Goal: Transaction & Acquisition: Purchase product/service

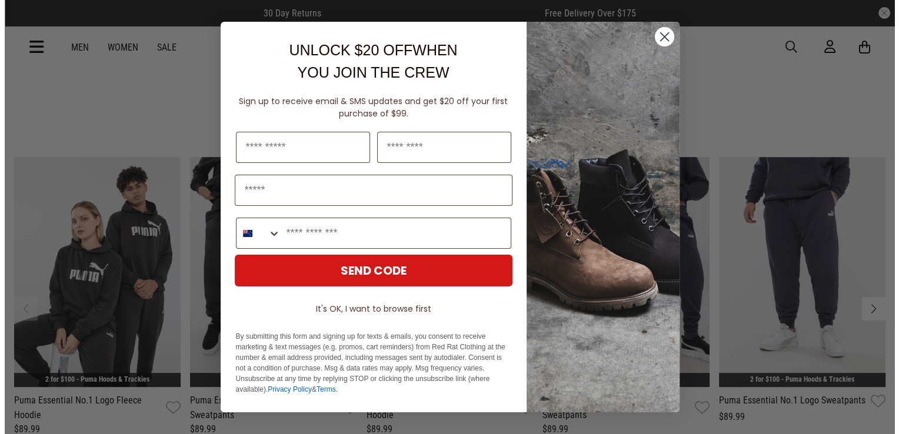
scroll to position [392, 0]
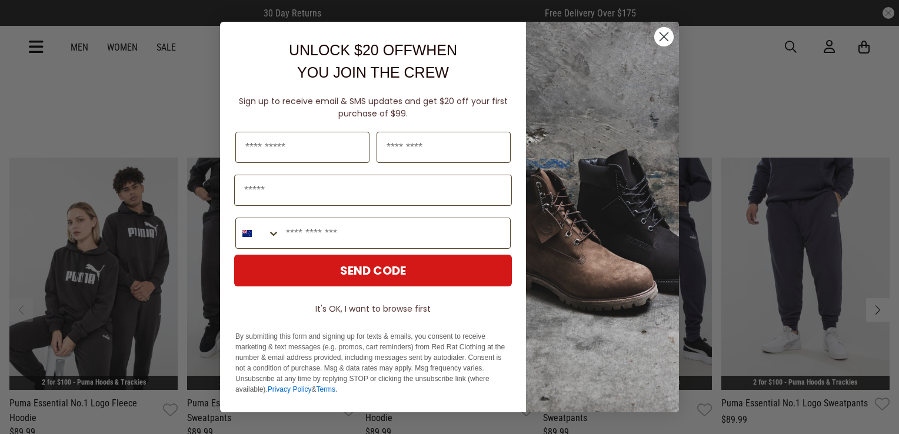
drag, startPoint x: 891, startPoint y: 46, endPoint x: 898, endPoint y: 88, distance: 42.5
click at [668, 39] on circle "Close dialog" at bounding box center [663, 36] width 19 height 19
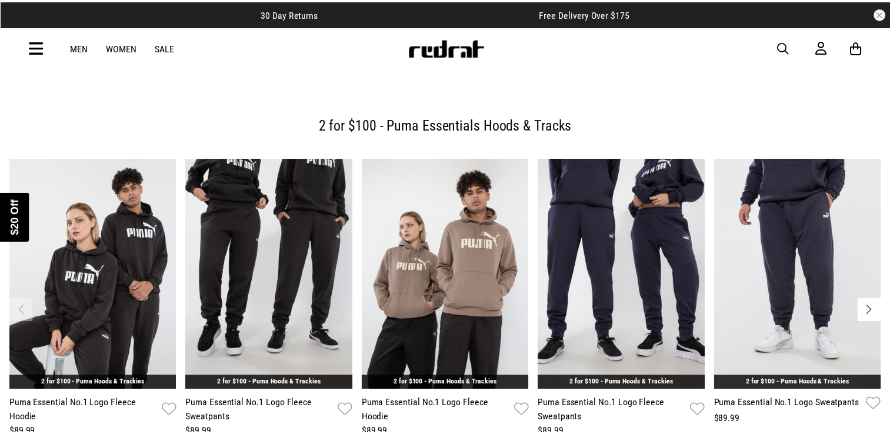
scroll to position [388, 0]
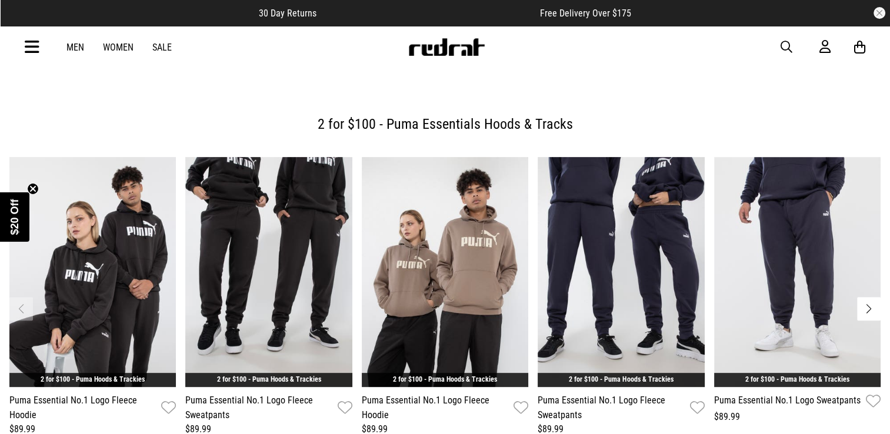
click at [853, 67] on div "Men Women Sale Sign in New Back Footwear Back Mens Back Womens Back Youth & Kid…" at bounding box center [445, 47] width 859 height 42
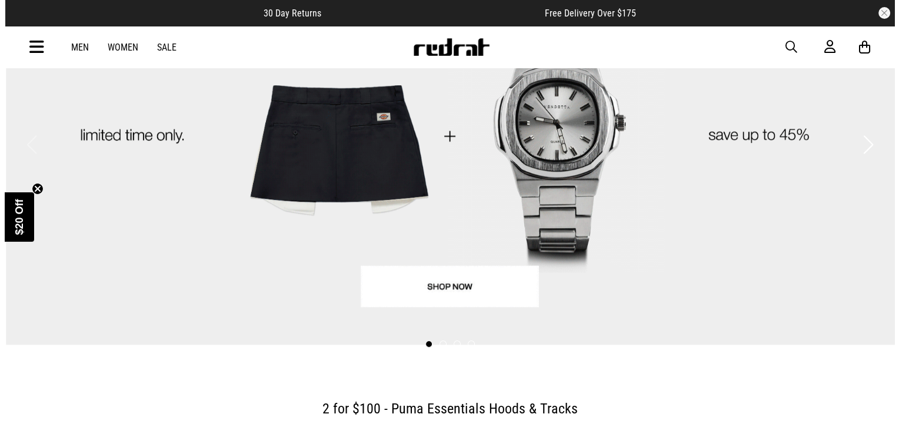
scroll to position [0, 0]
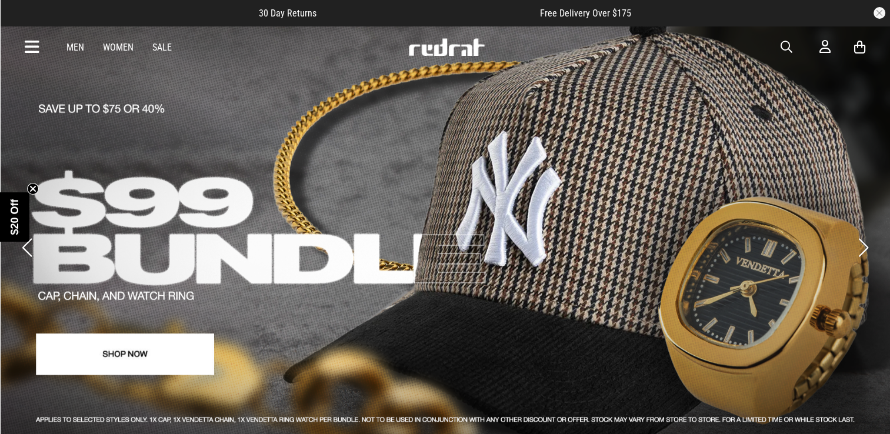
click at [861, 46] on icon at bounding box center [859, 47] width 11 height 15
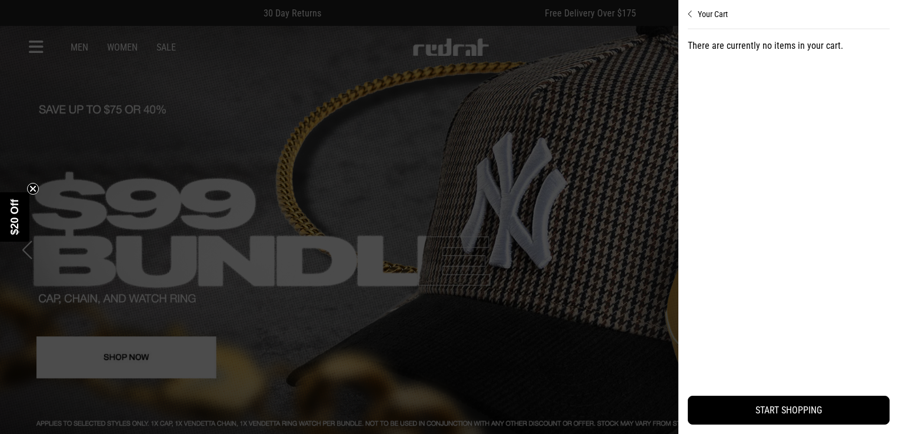
click at [528, 184] on div at bounding box center [449, 217] width 899 height 434
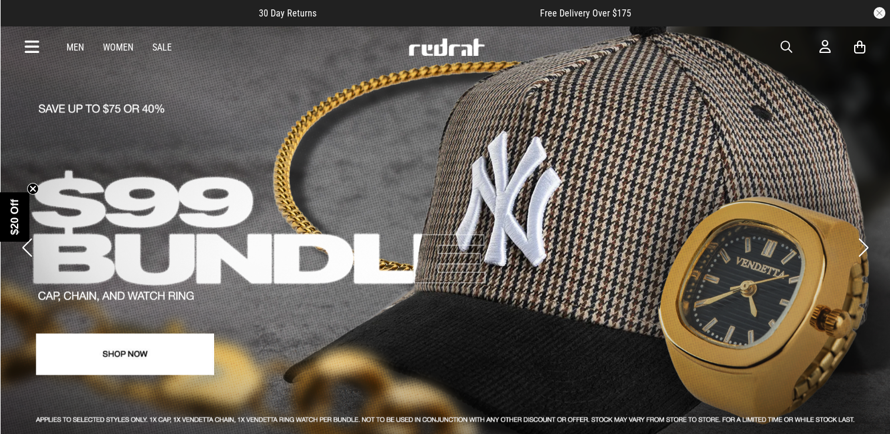
click at [36, 49] on icon at bounding box center [32, 47] width 15 height 19
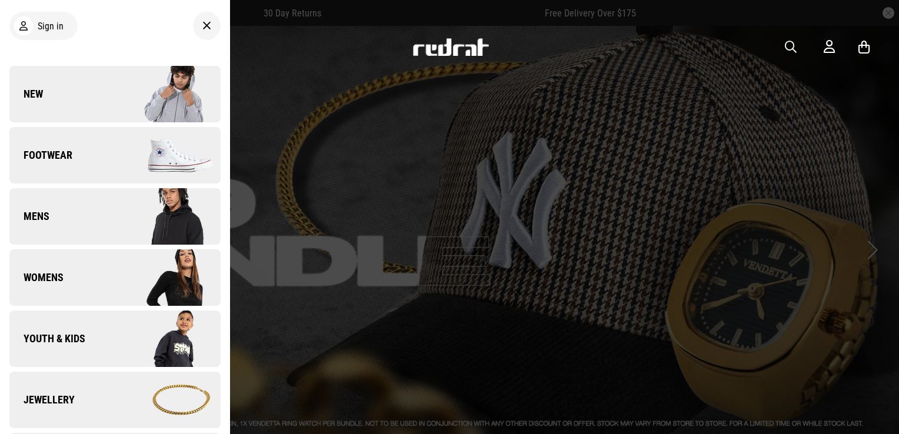
click at [69, 341] on span "Youth & Kids" at bounding box center [47, 339] width 76 height 14
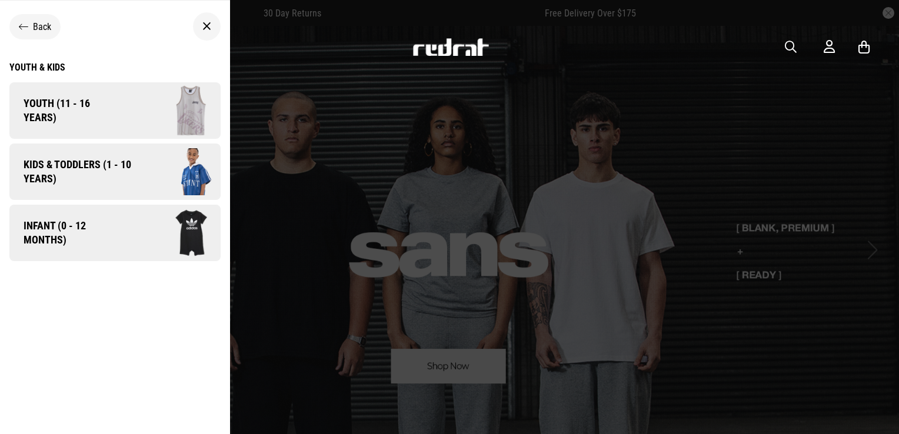
click at [106, 182] on span "Kids & Toddlers (1 - 10 years)" at bounding box center [73, 172] width 128 height 28
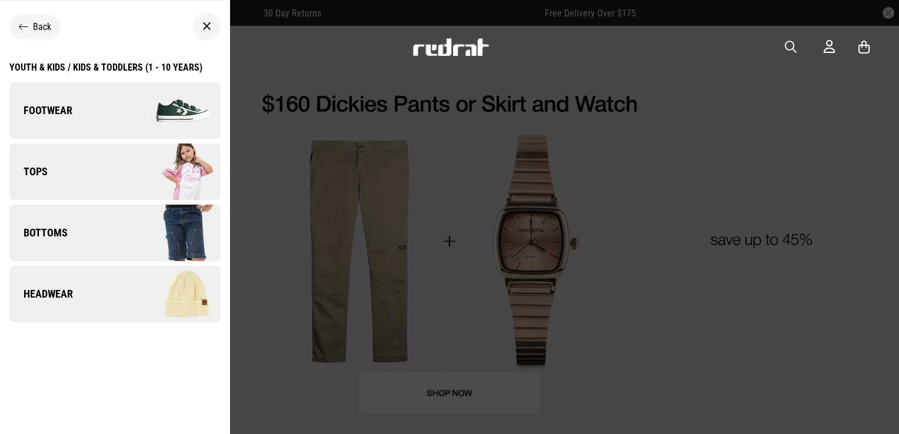
click at [109, 180] on link "Tops" at bounding box center [114, 172] width 211 height 56
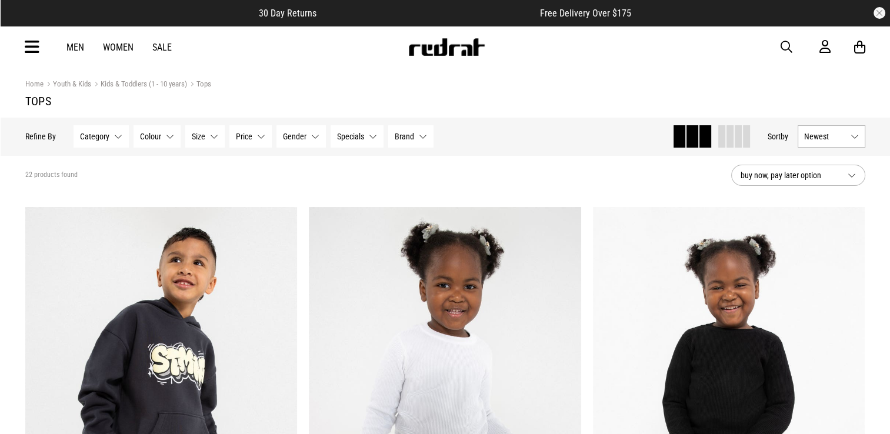
click at [209, 137] on button "Size None selected" at bounding box center [204, 136] width 39 height 22
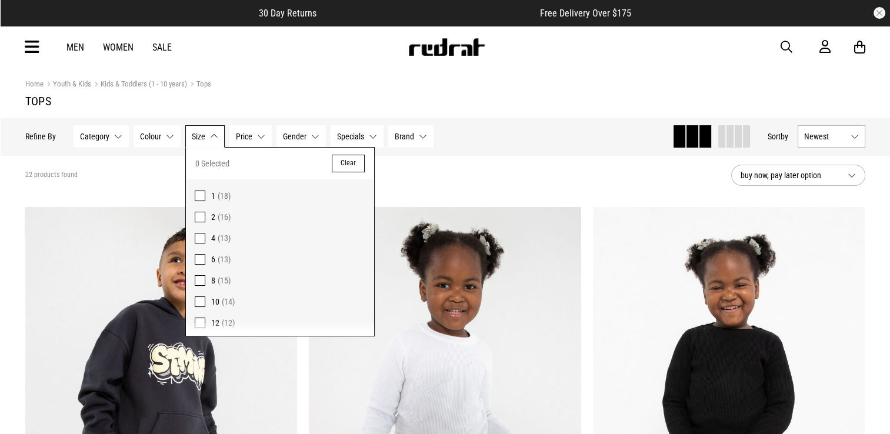
click at [196, 282] on span at bounding box center [200, 280] width 11 height 11
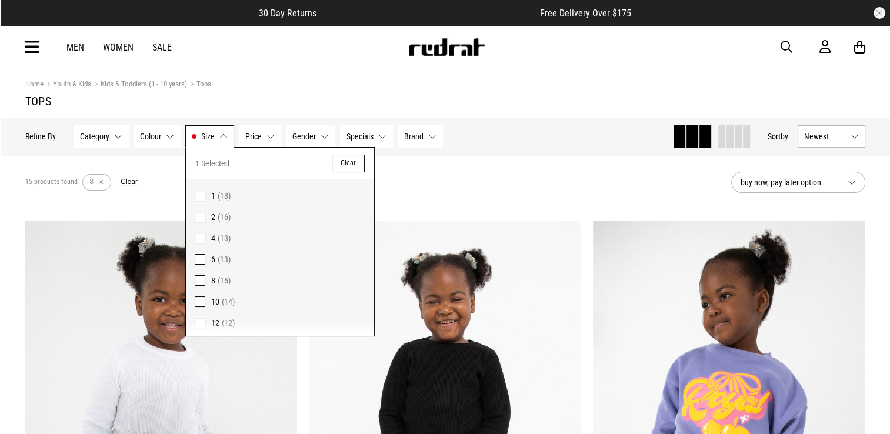
click at [555, 59] on div "Men Women Sale Sign in New Back Footwear Back Mens Back Womens Back Youth & Kid…" at bounding box center [445, 47] width 859 height 42
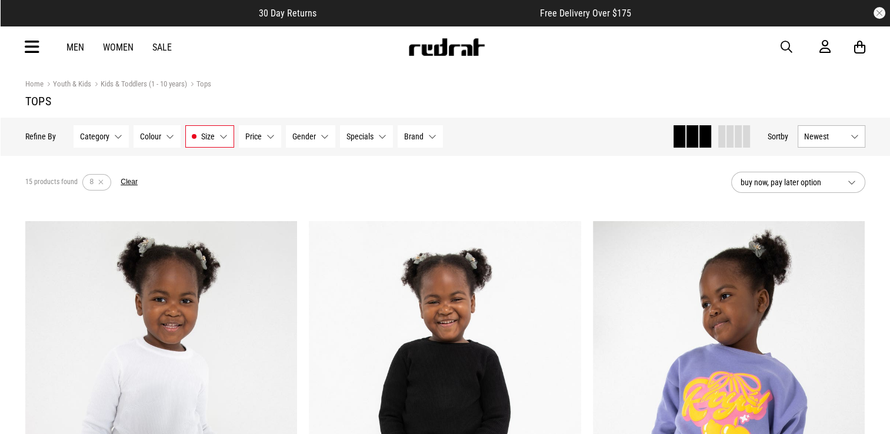
click at [319, 138] on button "Gender None selected" at bounding box center [310, 136] width 49 height 22
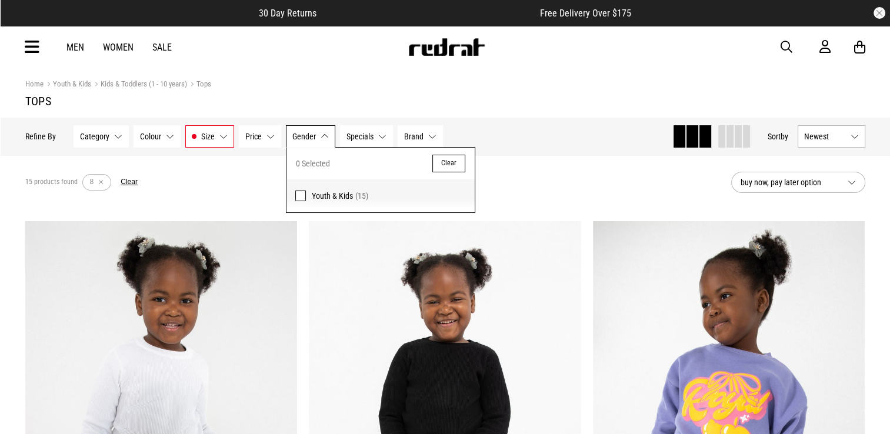
click at [499, 78] on div "Home Youth & Kids Kids & Toddlers (1 - 10 years) Tops" at bounding box center [445, 84] width 840 height 13
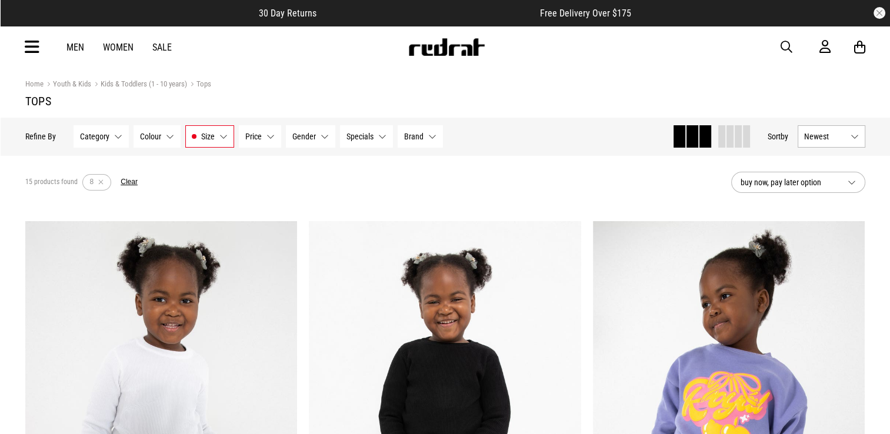
click at [113, 136] on button "Category None selected" at bounding box center [101, 136] width 55 height 22
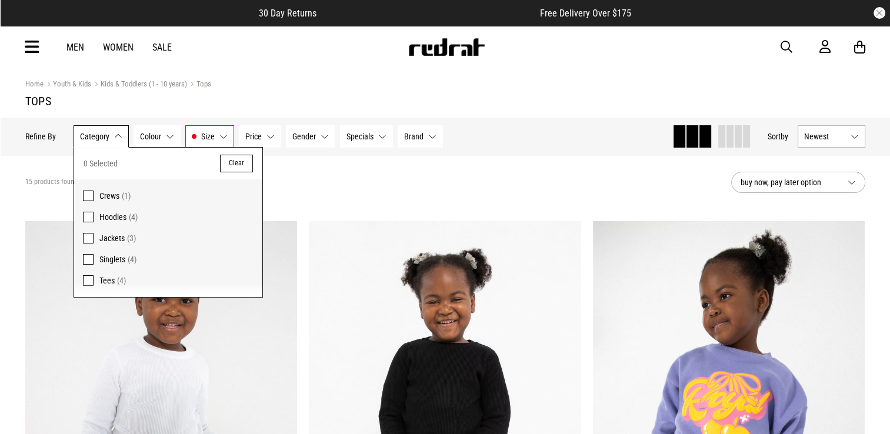
click at [517, 86] on div "Home Youth & Kids Kids & Toddlers (1 - 10 years) Tops" at bounding box center [445, 84] width 840 height 13
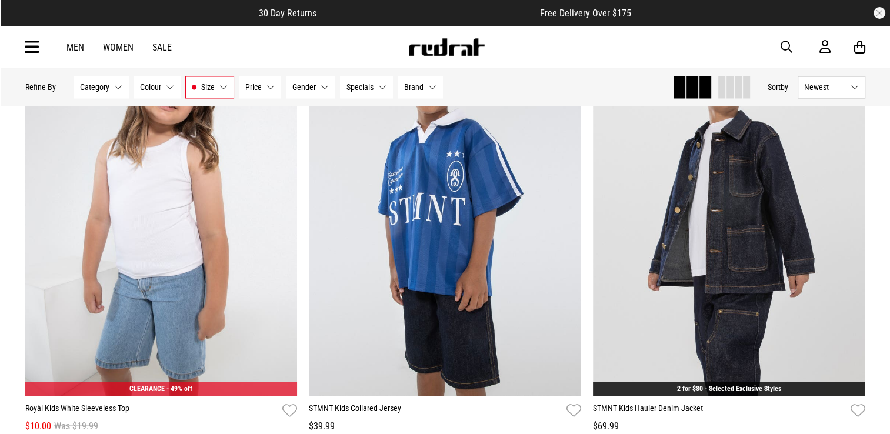
scroll to position [2078, 0]
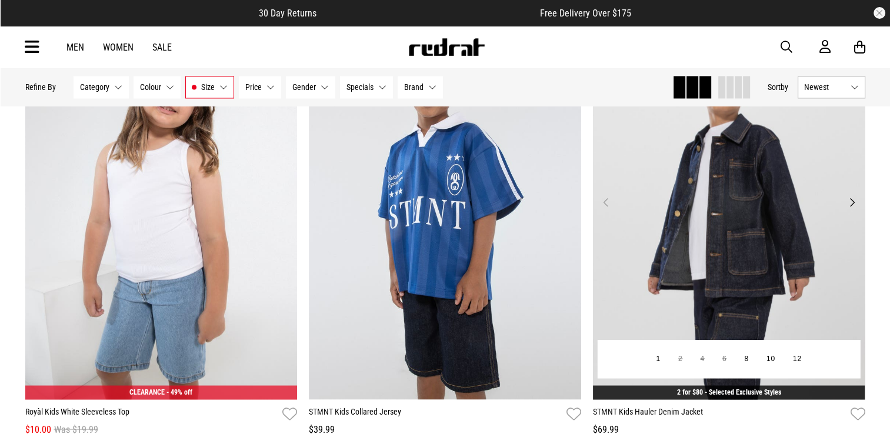
click at [854, 202] on button "Next" at bounding box center [851, 202] width 15 height 14
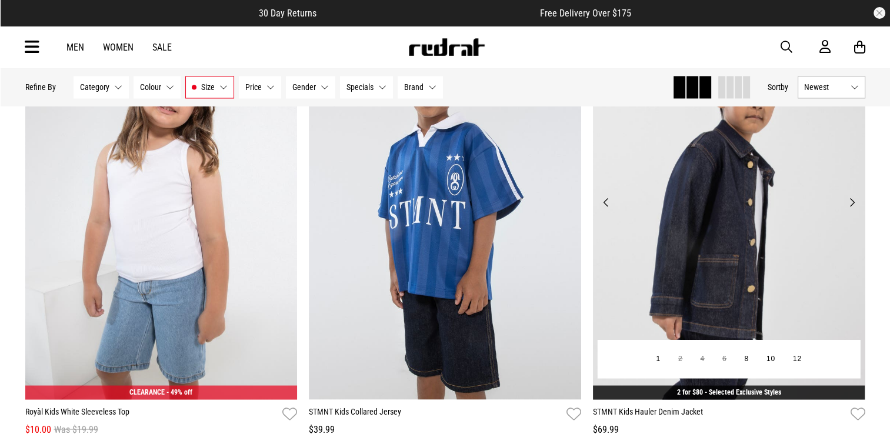
click at [854, 202] on button "Next" at bounding box center [851, 202] width 15 height 14
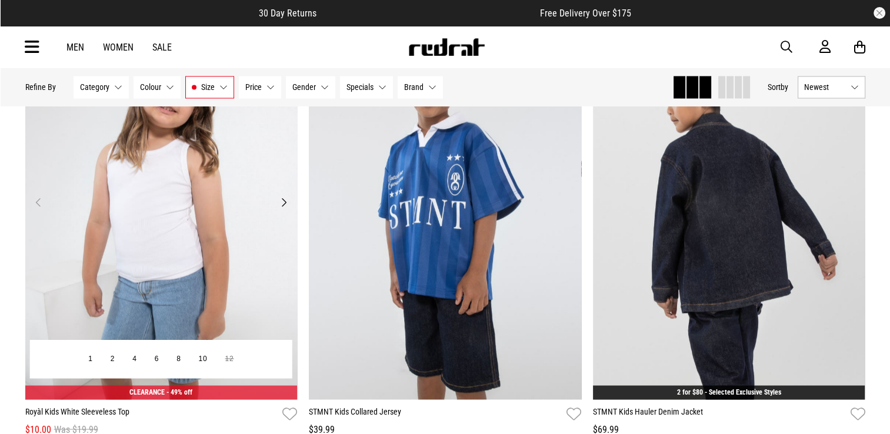
click at [278, 209] on button "Next" at bounding box center [283, 202] width 15 height 14
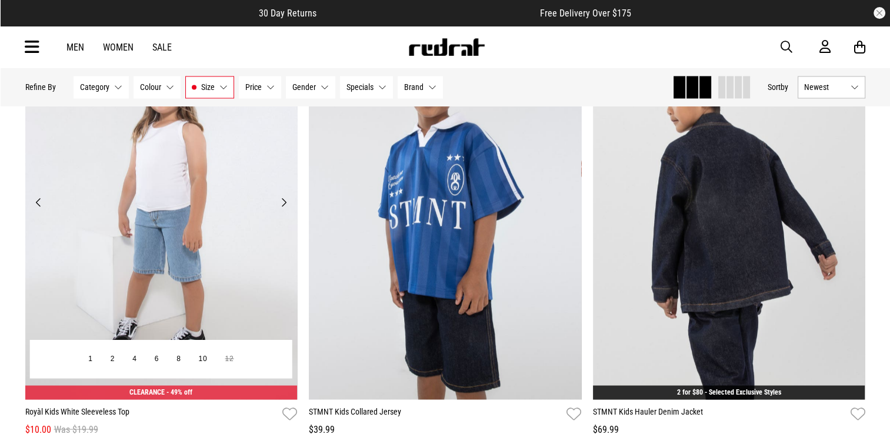
click at [281, 209] on button "Next" at bounding box center [283, 202] width 15 height 14
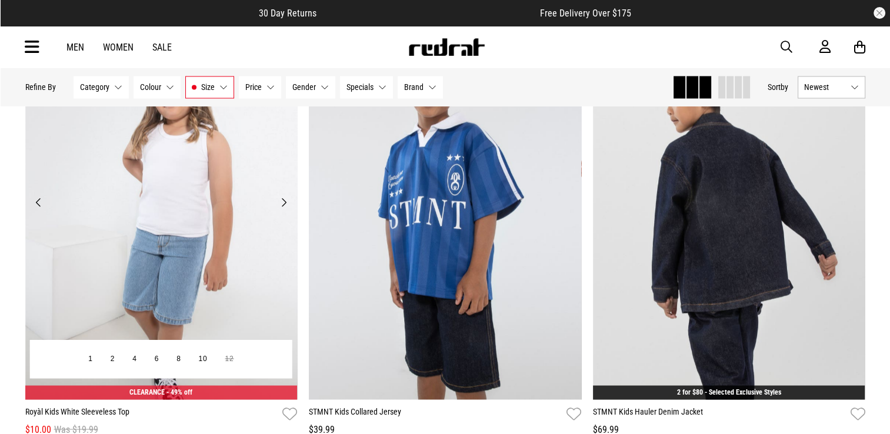
click at [281, 209] on button "Next" at bounding box center [283, 202] width 15 height 14
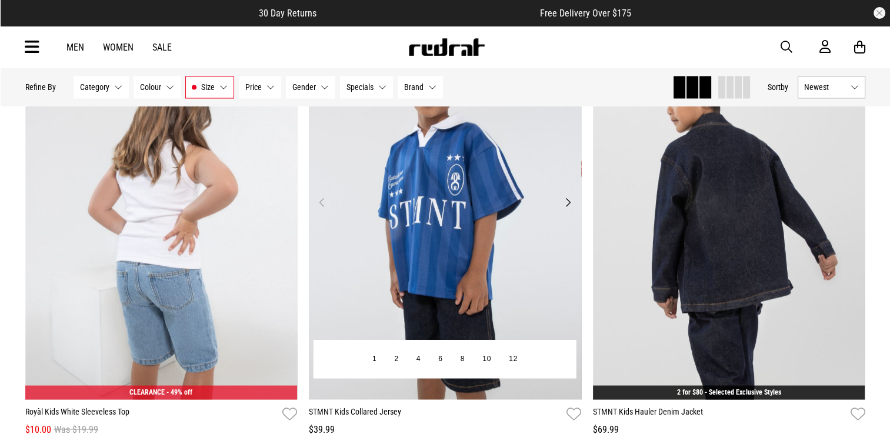
click at [568, 211] on img at bounding box center [445, 208] width 272 height 381
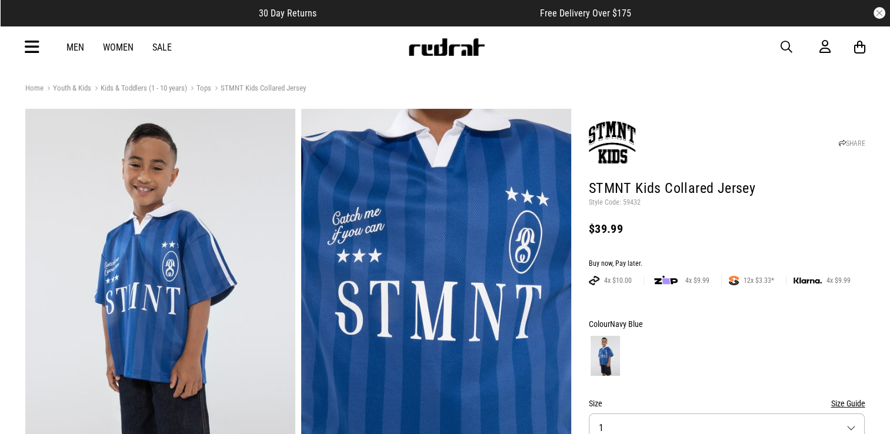
click at [61, 55] on div "Men Women Sale Sign in New Back Footwear Back Mens Back Womens Back Youth & Kid…" at bounding box center [445, 47] width 859 height 42
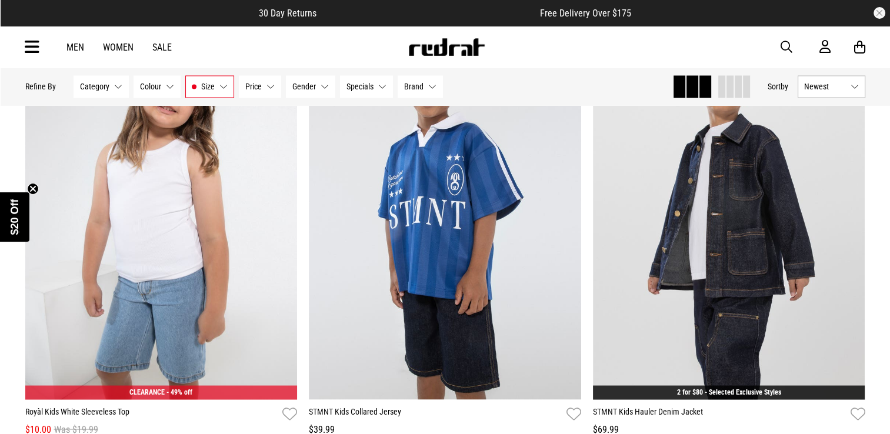
click at [31, 45] on icon at bounding box center [32, 47] width 15 height 19
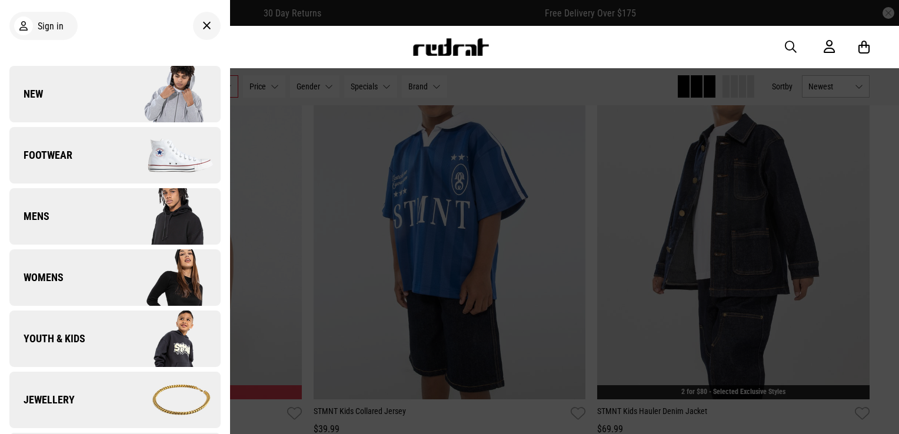
click at [134, 144] on img at bounding box center [167, 155] width 105 height 59
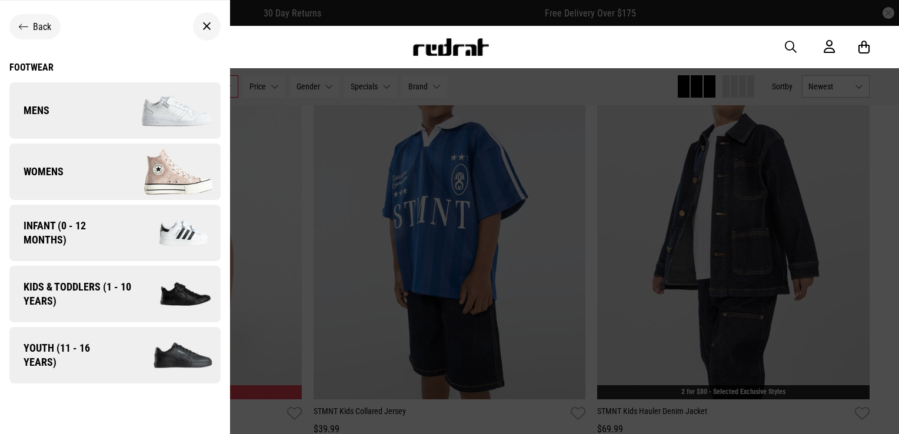
click at [141, 300] on img at bounding box center [179, 294] width 84 height 46
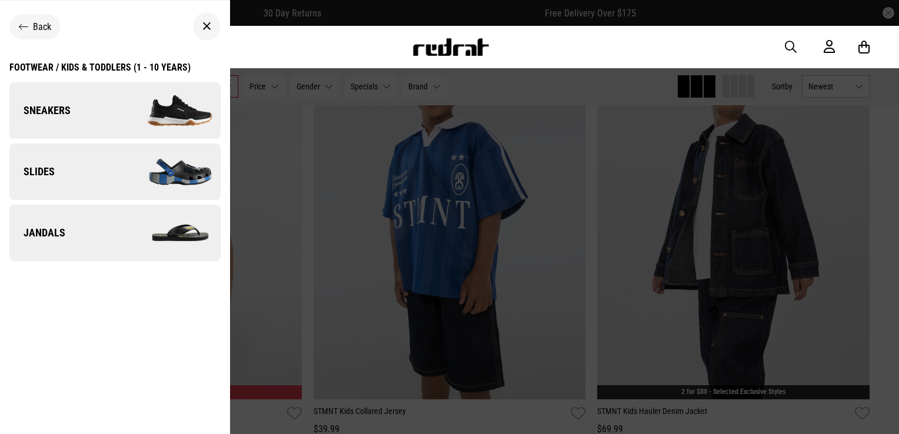
click at [122, 161] on img at bounding box center [167, 171] width 105 height 59
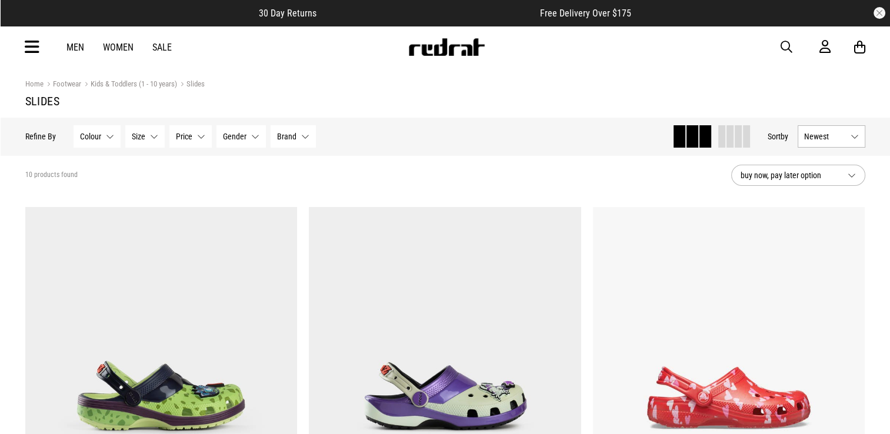
click at [24, 39] on div "Men Women Sale Sign in New Back Footwear Back Mens Back Womens Back Youth & Kid…" at bounding box center [445, 47] width 859 height 42
click at [27, 43] on icon at bounding box center [32, 47] width 15 height 19
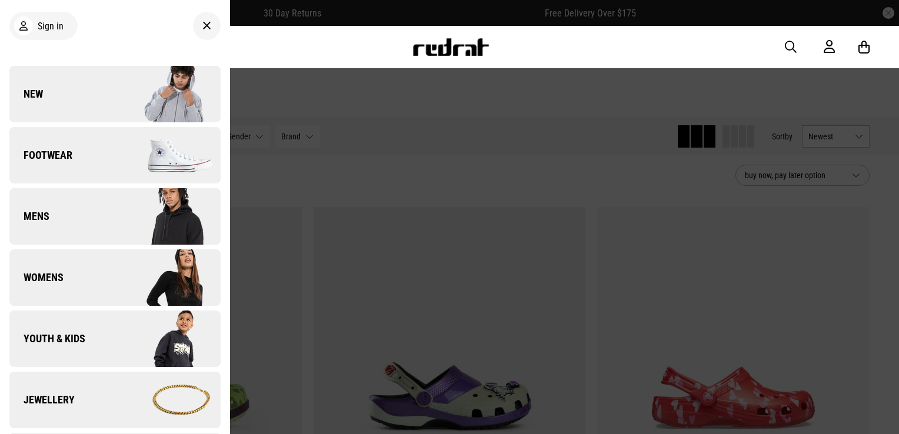
click at [115, 154] on img at bounding box center [167, 155] width 105 height 59
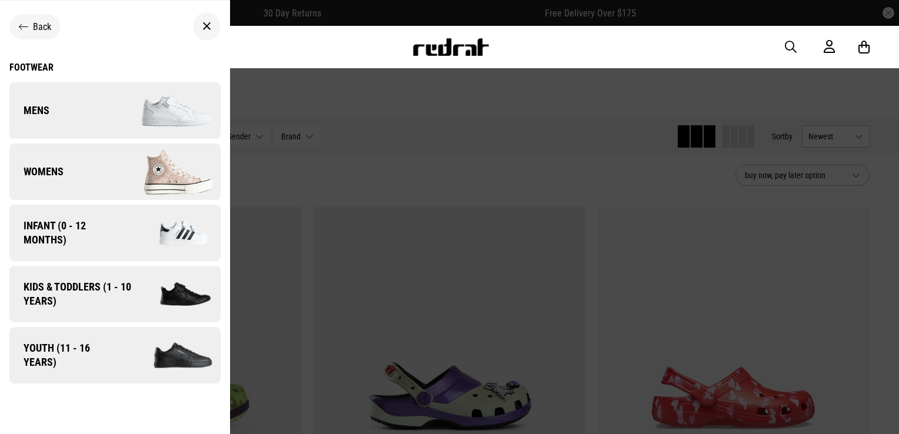
click at [102, 295] on span "Kids & Toddlers (1 - 10 years)" at bounding box center [73, 294] width 128 height 28
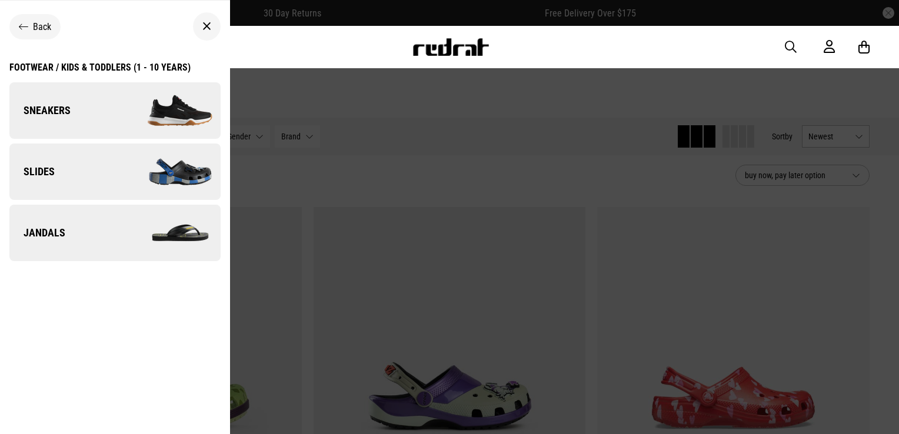
click at [146, 119] on img at bounding box center [167, 110] width 105 height 59
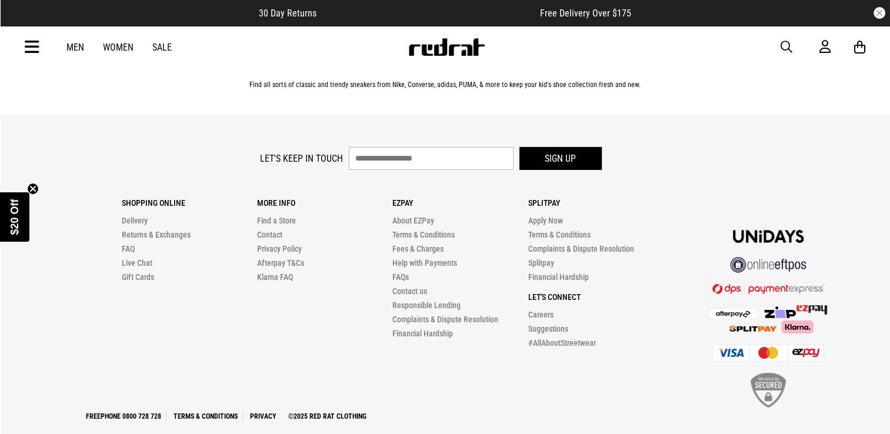
scroll to position [3670, 0]
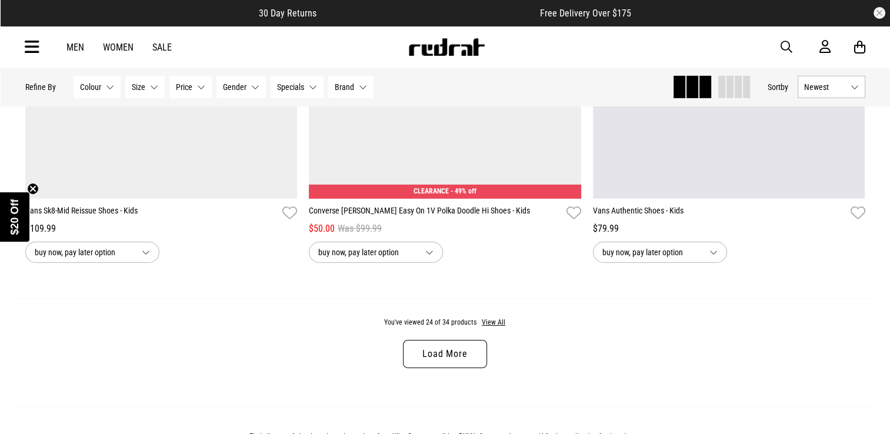
click at [425, 354] on link "Load More" at bounding box center [445, 354] width 84 height 28
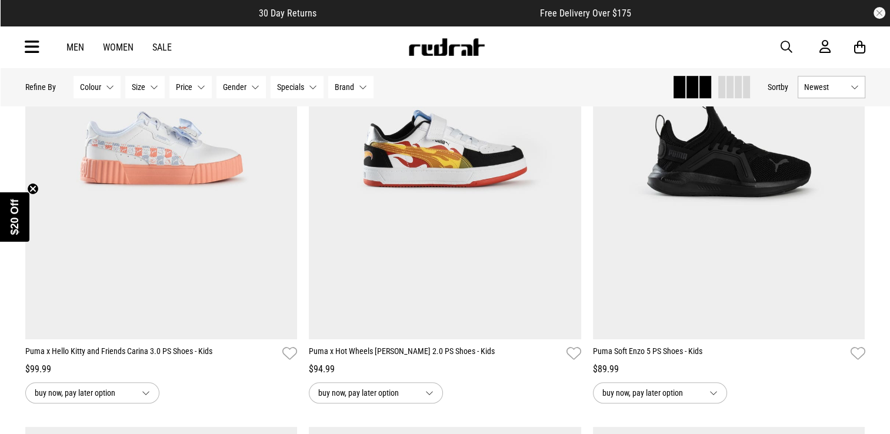
scroll to position [696, 0]
